Goal: Entertainment & Leisure: Consume media (video, audio)

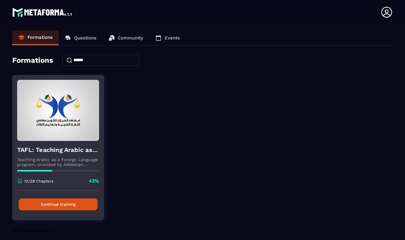
click at [75, 203] on button "Continue training" at bounding box center [58, 205] width 79 height 12
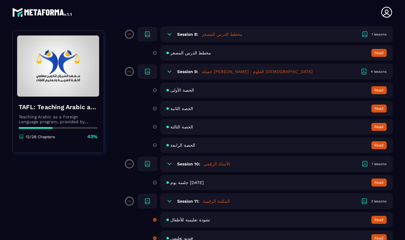
scroll to position [557, 0]
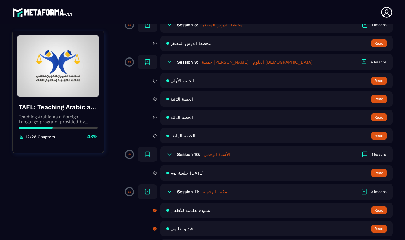
click at [187, 172] on span "جلسة يوم 31/07/2025" at bounding box center [186, 173] width 33 height 5
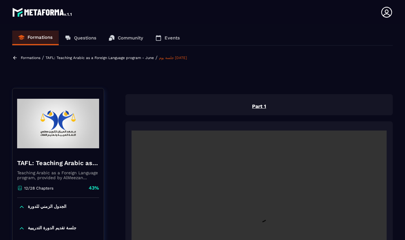
scroll to position [2, 0]
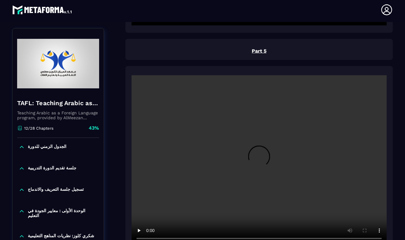
scroll to position [931, 0]
click at [258, 164] on video at bounding box center [259, 162] width 255 height 170
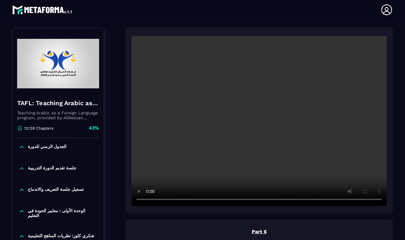
scroll to position [1006, 0]
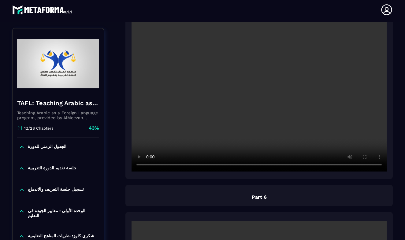
click at [147, 167] on video at bounding box center [259, 87] width 255 height 170
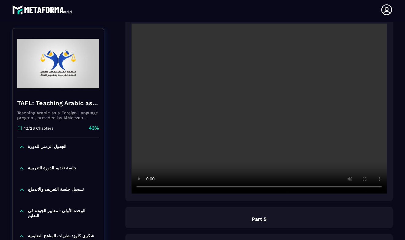
scroll to position [757, 0]
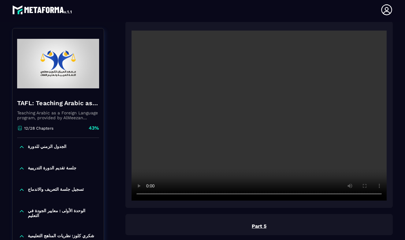
click at [259, 118] on video at bounding box center [259, 116] width 255 height 170
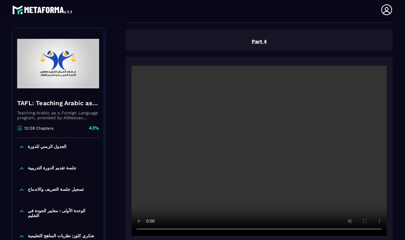
scroll to position [725, 0]
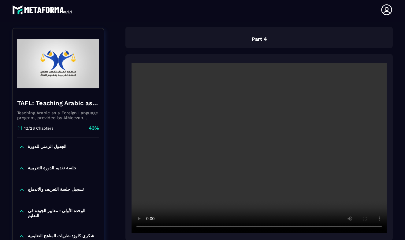
click at [185, 228] on video at bounding box center [259, 148] width 255 height 170
click at [149, 228] on video at bounding box center [259, 148] width 255 height 170
click at [148, 227] on video at bounding box center [259, 148] width 255 height 170
click at [204, 228] on video at bounding box center [259, 148] width 255 height 170
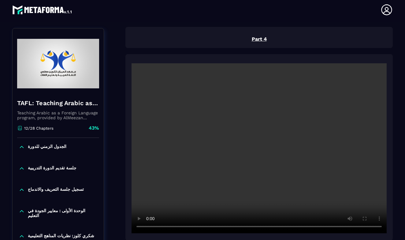
click at [221, 227] on video at bounding box center [259, 148] width 255 height 170
click at [148, 228] on video at bounding box center [259, 148] width 255 height 170
click at [149, 228] on video at bounding box center [259, 148] width 255 height 170
click at [219, 227] on video at bounding box center [259, 148] width 255 height 170
click at [229, 228] on video at bounding box center [259, 148] width 255 height 170
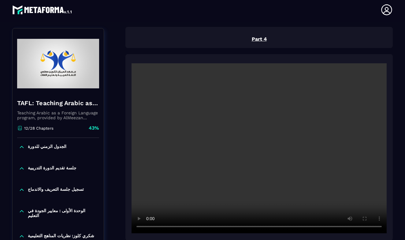
click at [234, 227] on video at bounding box center [259, 148] width 255 height 170
click at [240, 229] on video at bounding box center [259, 148] width 255 height 170
click at [244, 228] on video at bounding box center [259, 148] width 255 height 170
click at [253, 229] on video at bounding box center [259, 148] width 255 height 170
click at [255, 229] on video at bounding box center [259, 148] width 255 height 170
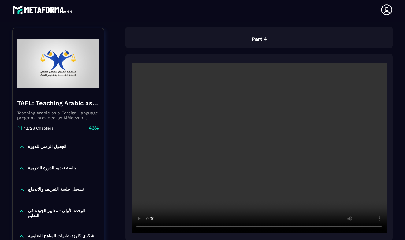
click at [150, 228] on video at bounding box center [259, 148] width 255 height 170
click at [149, 227] on video at bounding box center [259, 148] width 255 height 170
click at [149, 226] on video at bounding box center [259, 148] width 255 height 170
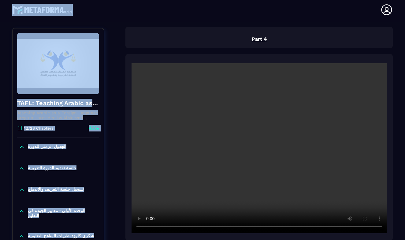
drag, startPoint x: 8, startPoint y: 24, endPoint x: 17, endPoint y: 21, distance: 9.1
click at [17, 21] on main "Fauzia El kaissi andalucia75@hotmail.com Formations Questions Community Events …" at bounding box center [202, 120] width 405 height 240
click at [17, 21] on header "Fauzia El kaissi andalucia75@hotmail.com Formations Questions Community Events …" at bounding box center [202, 10] width 405 height 24
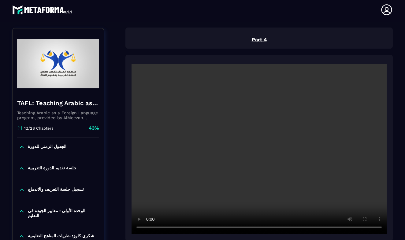
click at [113, 178] on div "TAFL: Teaching Arabic as a Foreign Language program - June Teaching Arabic as a…" at bounding box center [202, 180] width 381 height 1637
